Goal: Task Accomplishment & Management: Use online tool/utility

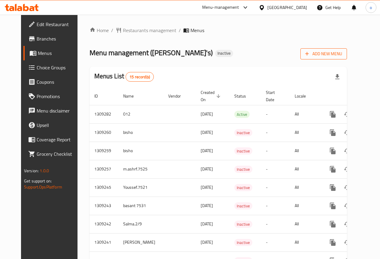
click at [342, 56] on span "Add New Menu" at bounding box center [323, 54] width 37 height 8
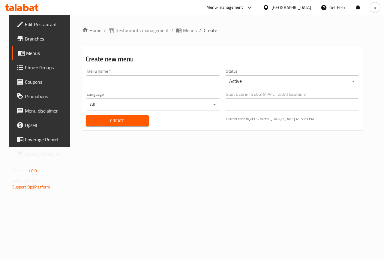
click at [164, 85] on input "text" at bounding box center [153, 81] width 134 height 12
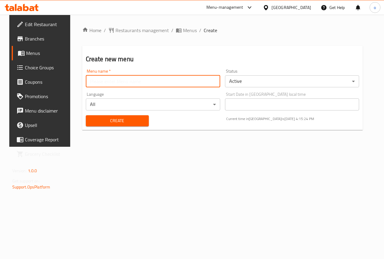
type input "[PERSON_NAME]"
click at [121, 121] on span "Create" at bounding box center [117, 121] width 53 height 8
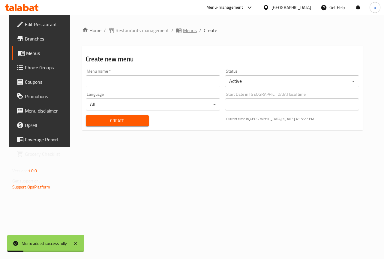
click at [183, 30] on span "Menus" at bounding box center [190, 30] width 14 height 7
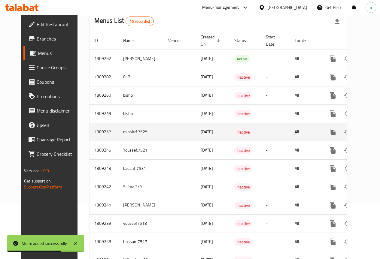
scroll to position [41, 0]
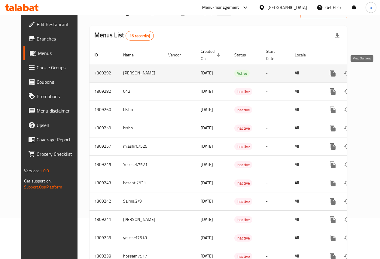
click at [372, 73] on icon "enhanced table" at bounding box center [375, 73] width 7 height 7
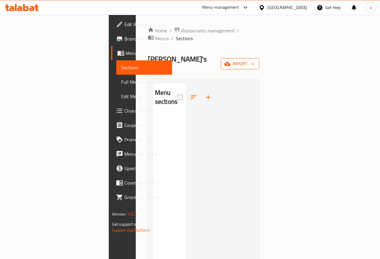
click at [254, 60] on span "import" at bounding box center [239, 64] width 29 height 8
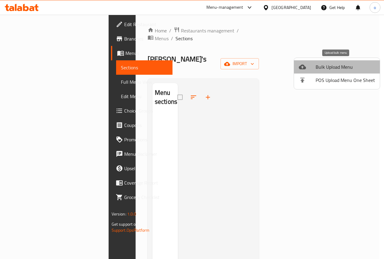
click at [348, 67] on span "Bulk Upload Menu" at bounding box center [345, 66] width 59 height 7
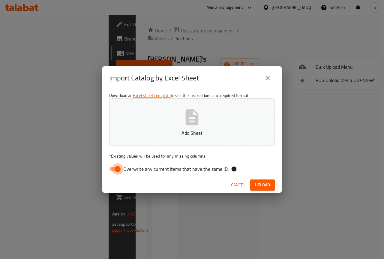
click at [120, 167] on input "Overwrite any current items that have the same ID." at bounding box center [118, 168] width 34 height 11
checkbox input "false"
click at [198, 119] on icon "button" at bounding box center [192, 117] width 13 height 16
click at [264, 183] on span "Upload" at bounding box center [262, 185] width 15 height 8
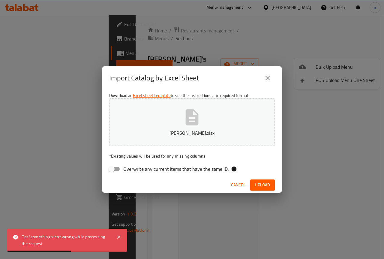
click at [265, 185] on span "Upload" at bounding box center [262, 185] width 15 height 8
click at [269, 80] on icon "close" at bounding box center [267, 77] width 7 height 7
